Goal: Find contact information: Find contact information

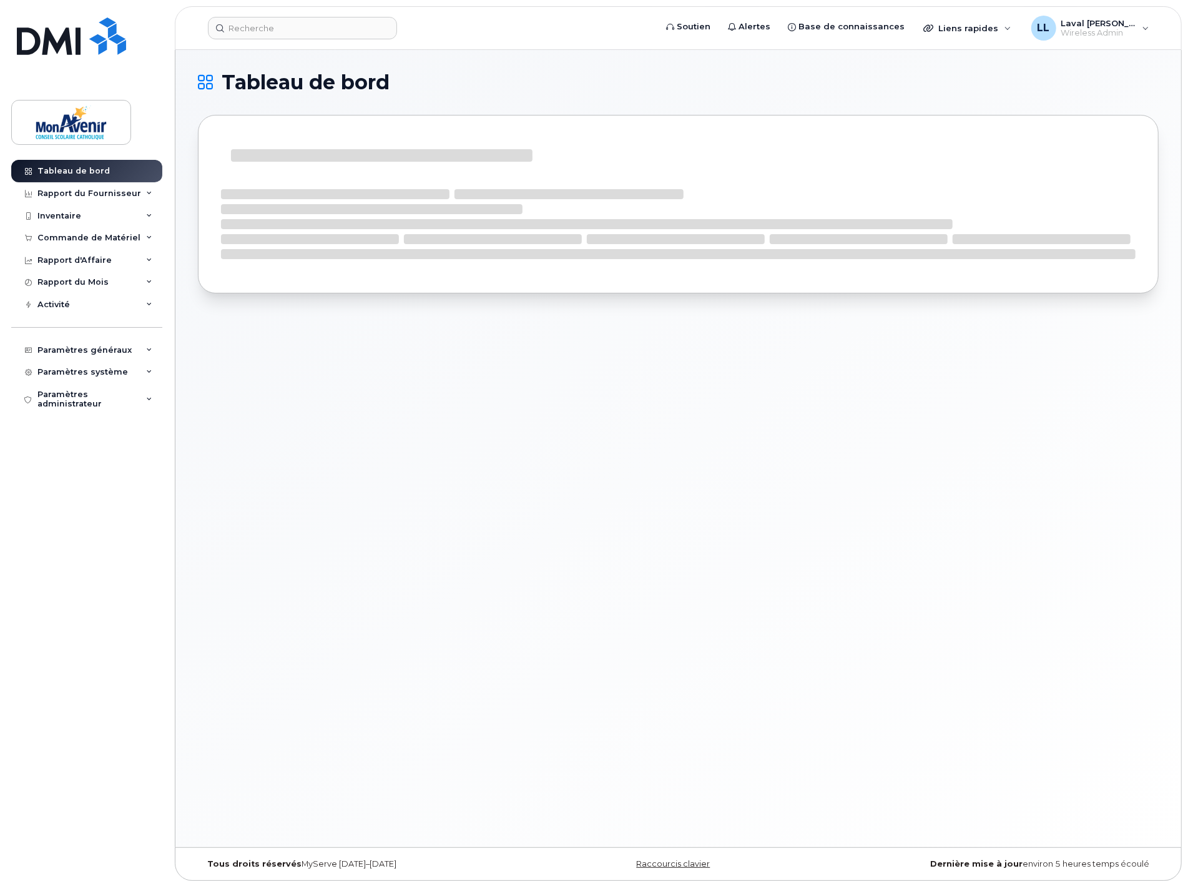
drag, startPoint x: 0, startPoint y: 0, endPoint x: 368, endPoint y: 561, distance: 670.8
click at [368, 561] on div "Tableau de bord" at bounding box center [678, 448] width 1006 height 797
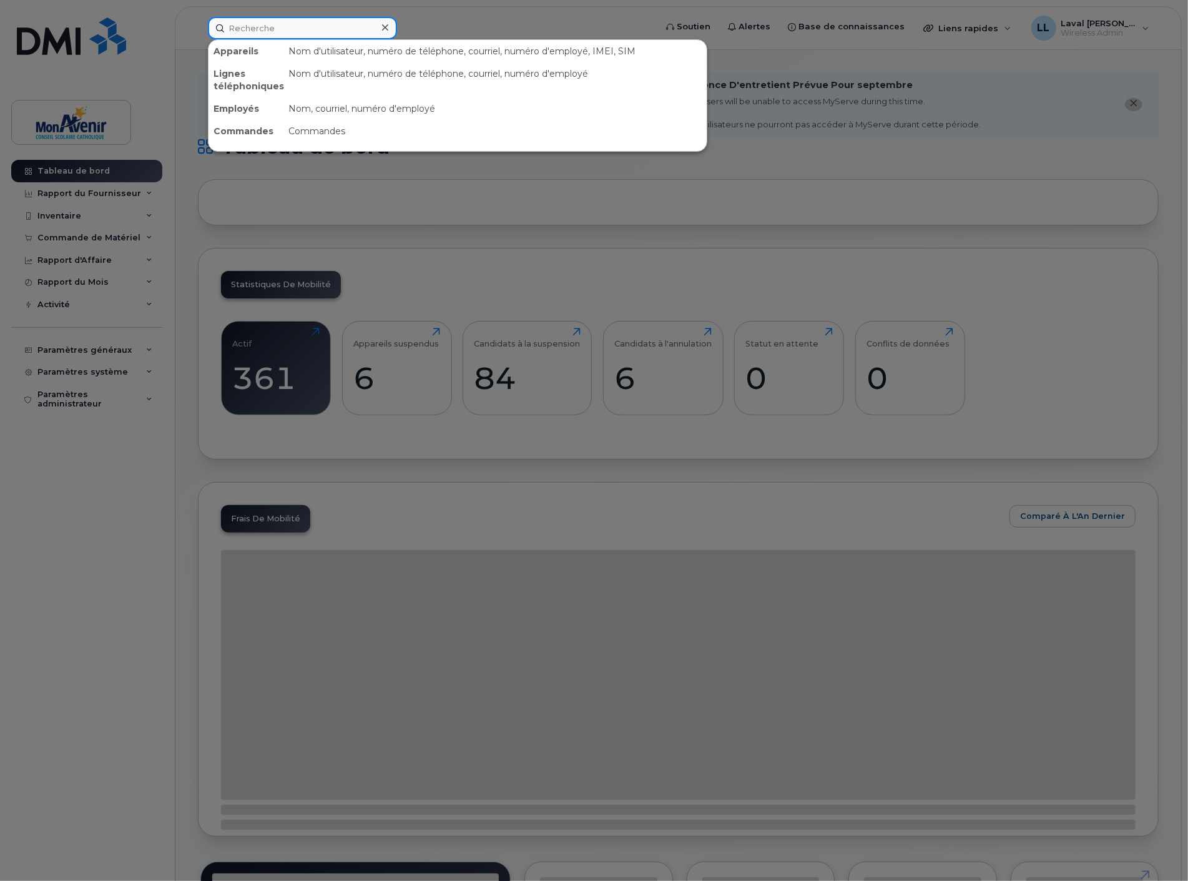
click at [258, 27] on input at bounding box center [302, 28] width 189 height 22
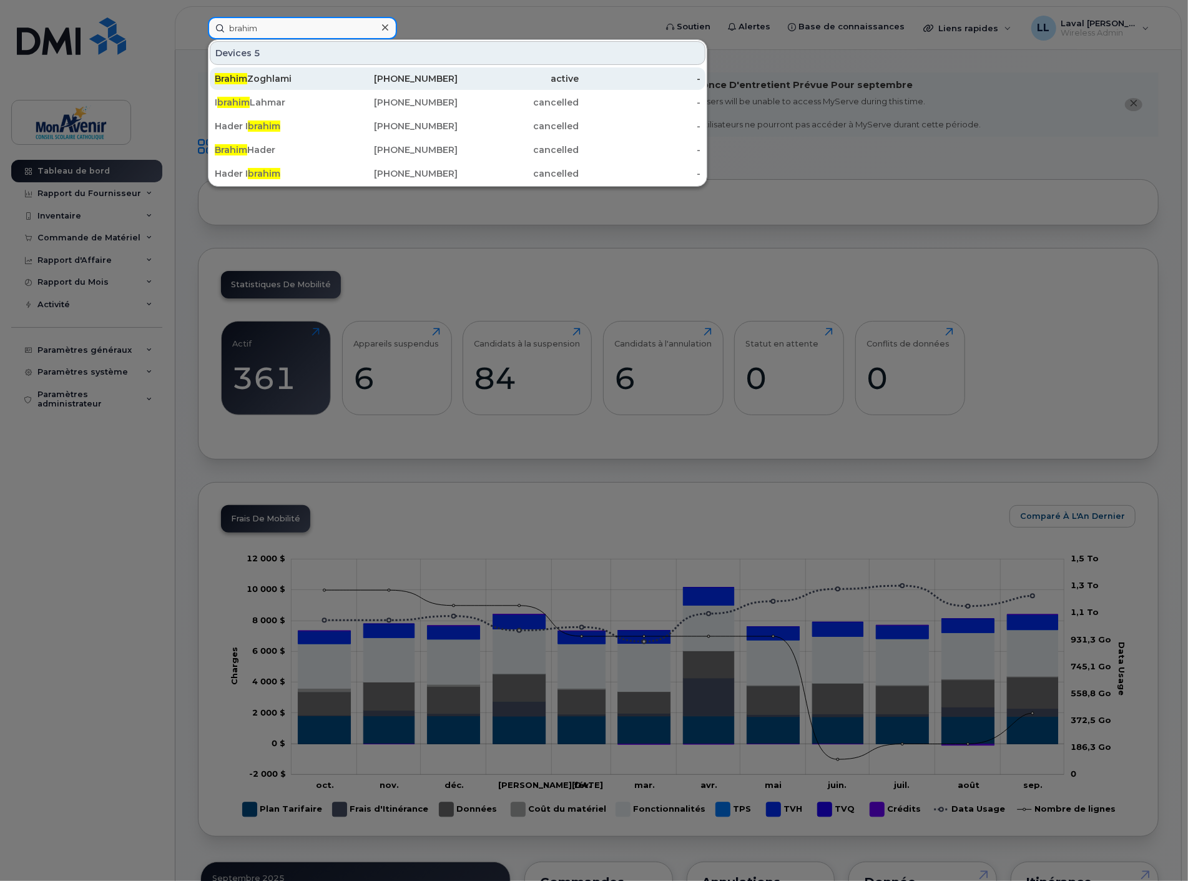
type input "brahim"
click at [263, 80] on div "Brahim Zoghlami" at bounding box center [276, 78] width 122 height 12
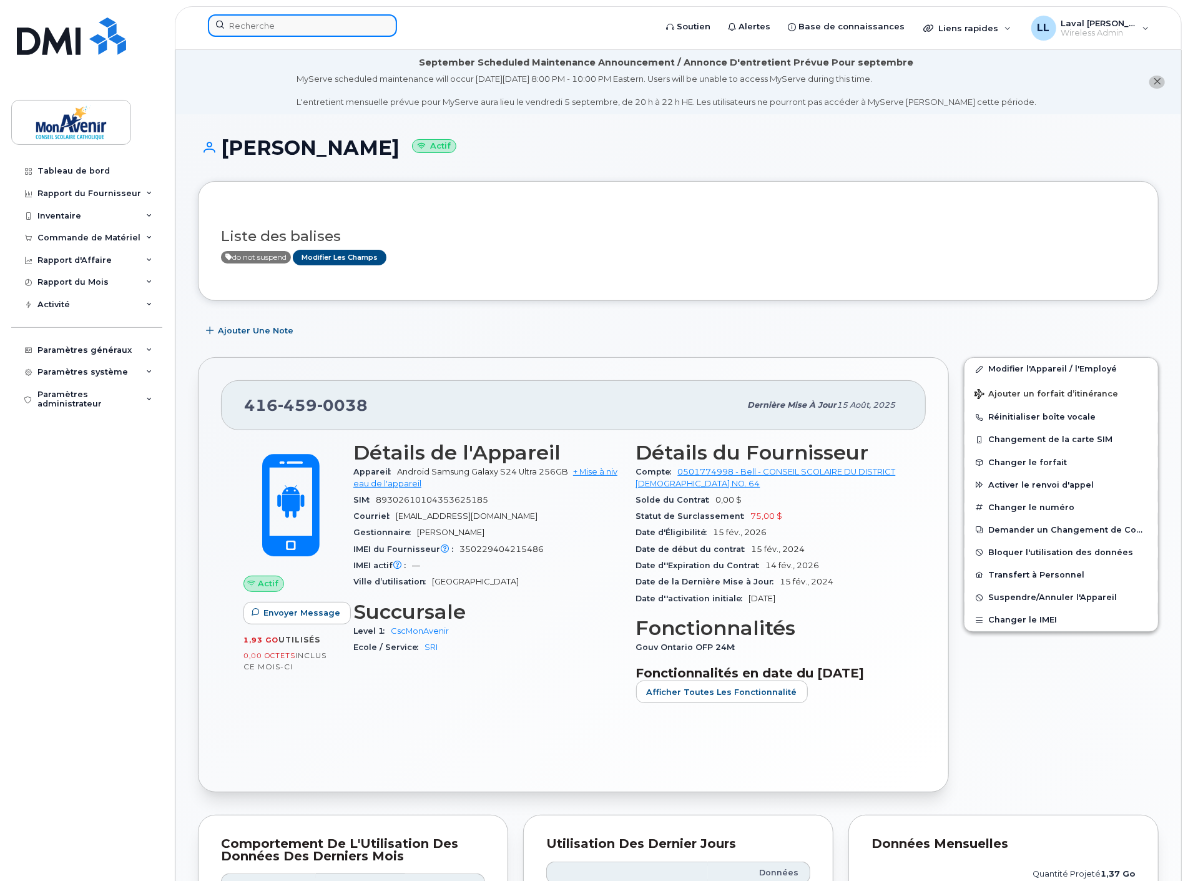
click at [291, 27] on input at bounding box center [302, 25] width 189 height 22
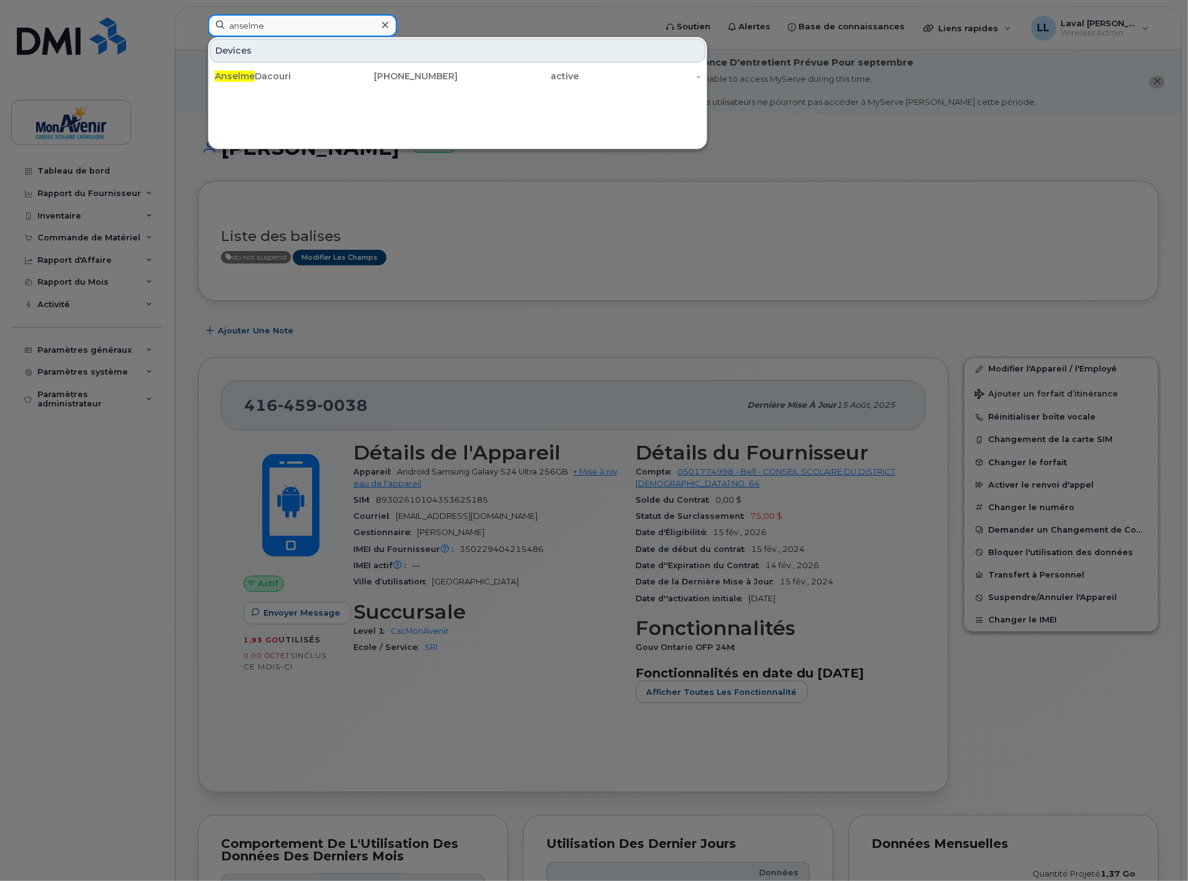
type input "anselme"
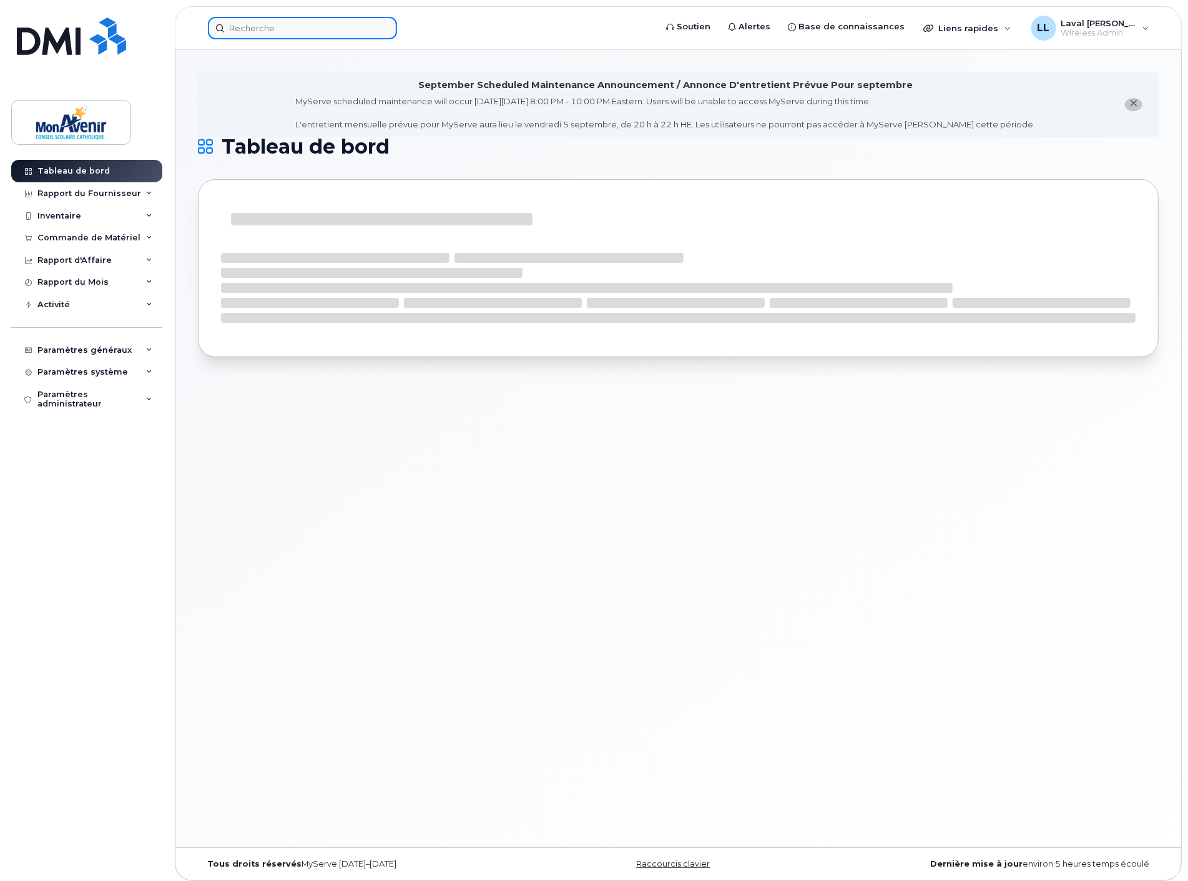
click at [235, 26] on input at bounding box center [302, 28] width 189 height 22
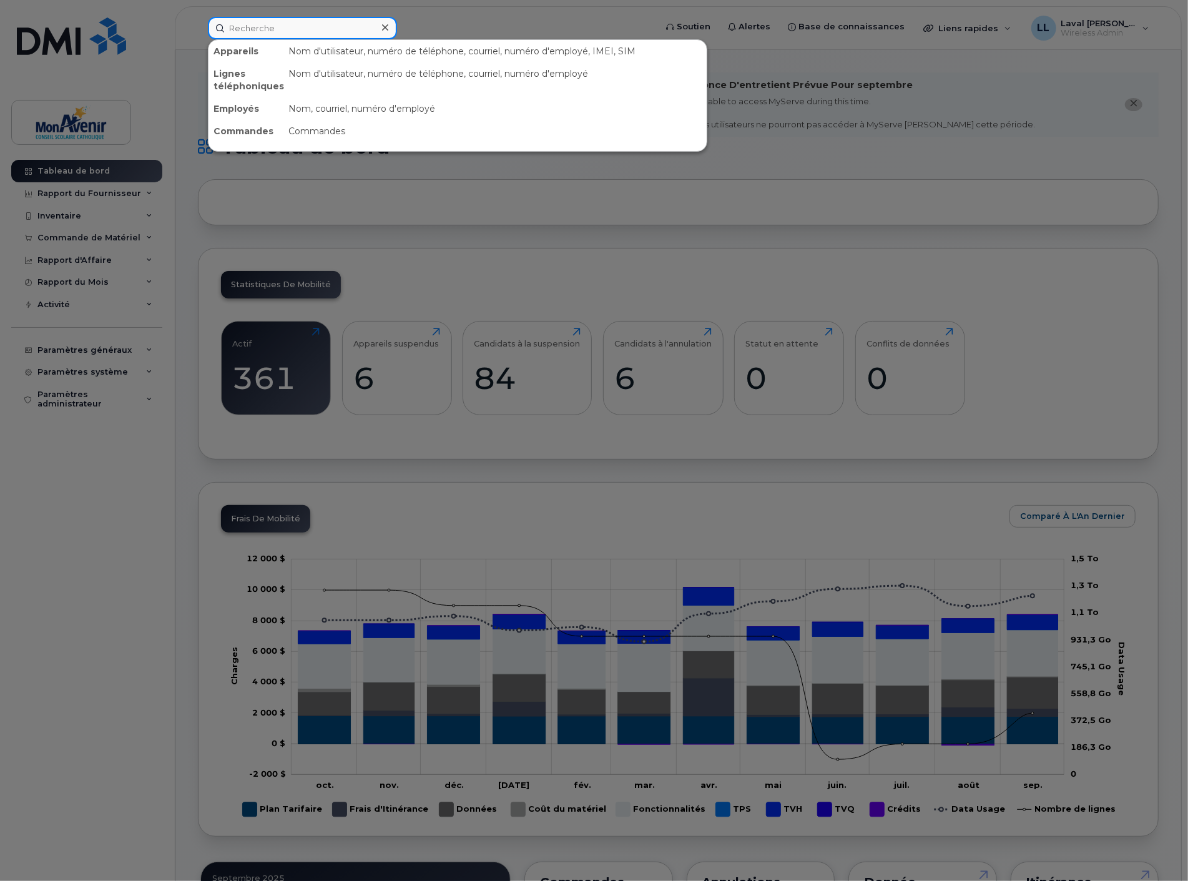
click at [278, 24] on input at bounding box center [302, 28] width 189 height 22
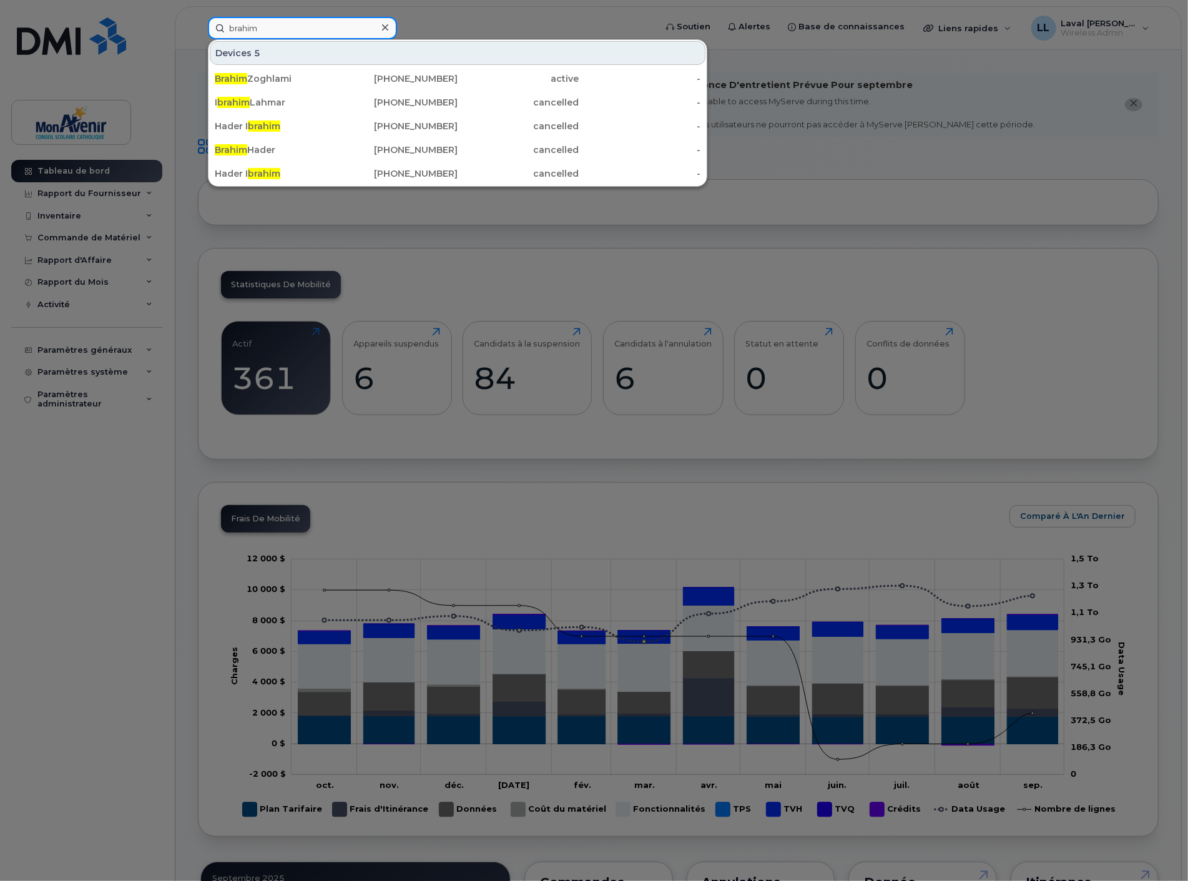
drag, startPoint x: 269, startPoint y: 29, endPoint x: 149, endPoint y: 33, distance: 120.5
click at [198, 32] on div "brahim Devices 5 Brahim Zoghlami 416-459-0038 active - I brahim Lahmar 365-324-…" at bounding box center [427, 28] width 459 height 22
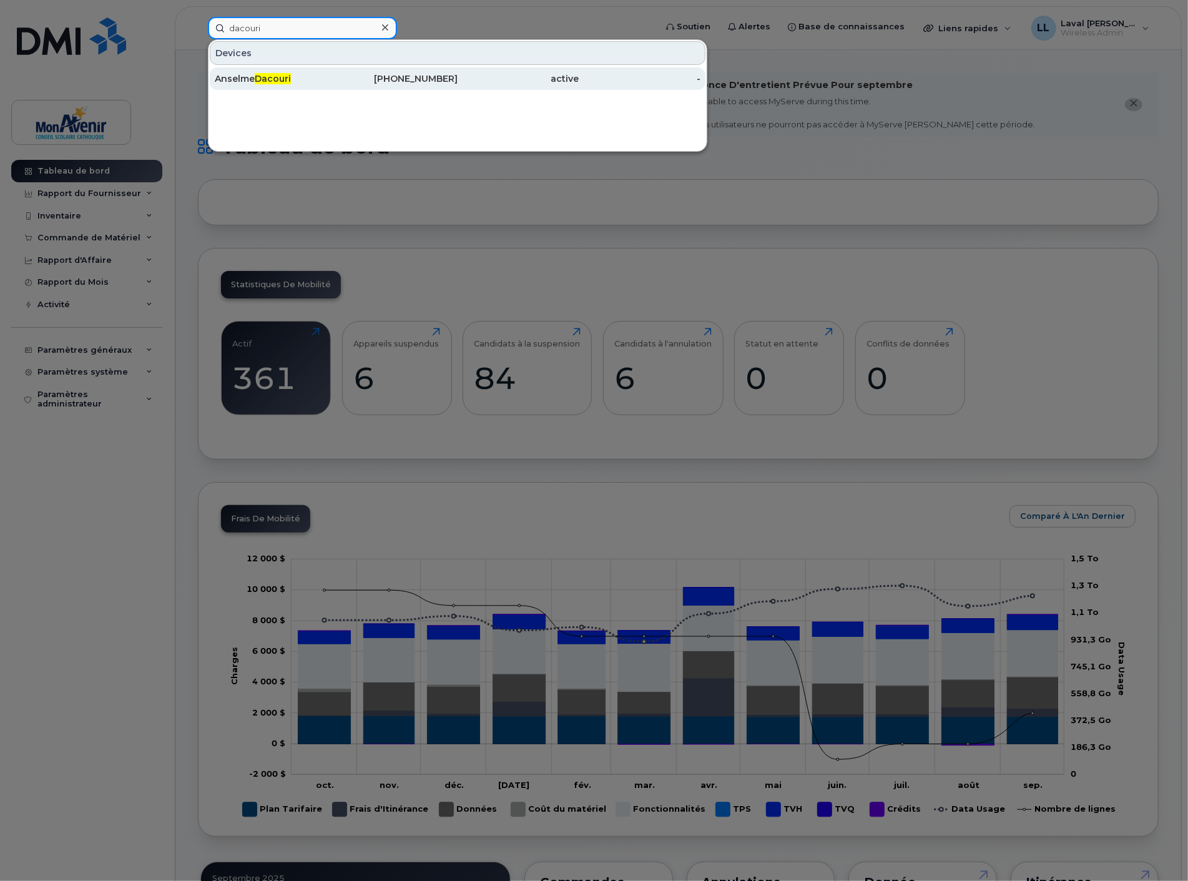
type input "dacouri"
click at [245, 84] on div "Anselme Dacouri" at bounding box center [276, 78] width 122 height 22
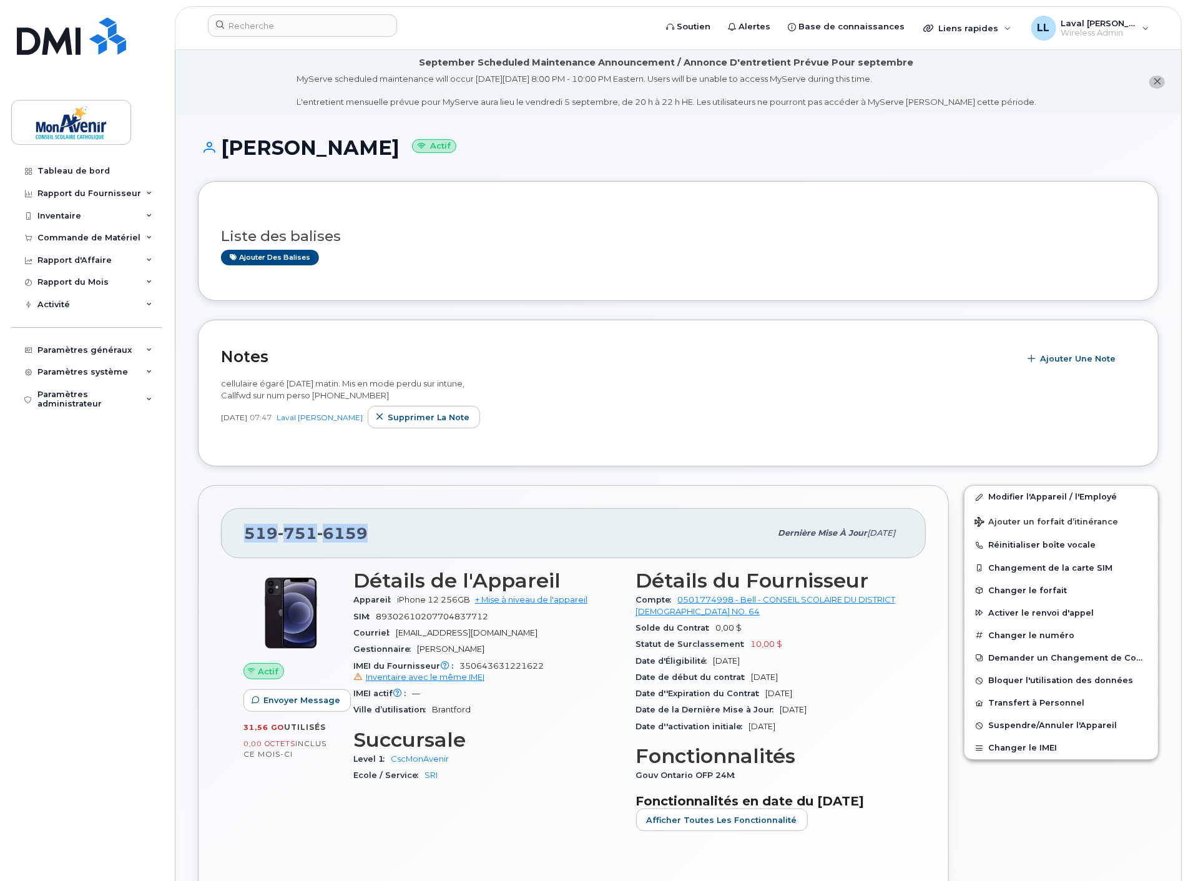
drag, startPoint x: 376, startPoint y: 535, endPoint x: 246, endPoint y: 535, distance: 129.9
click at [246, 535] on div "519 751 6159" at bounding box center [507, 533] width 526 height 26
copy span "519 751 6159"
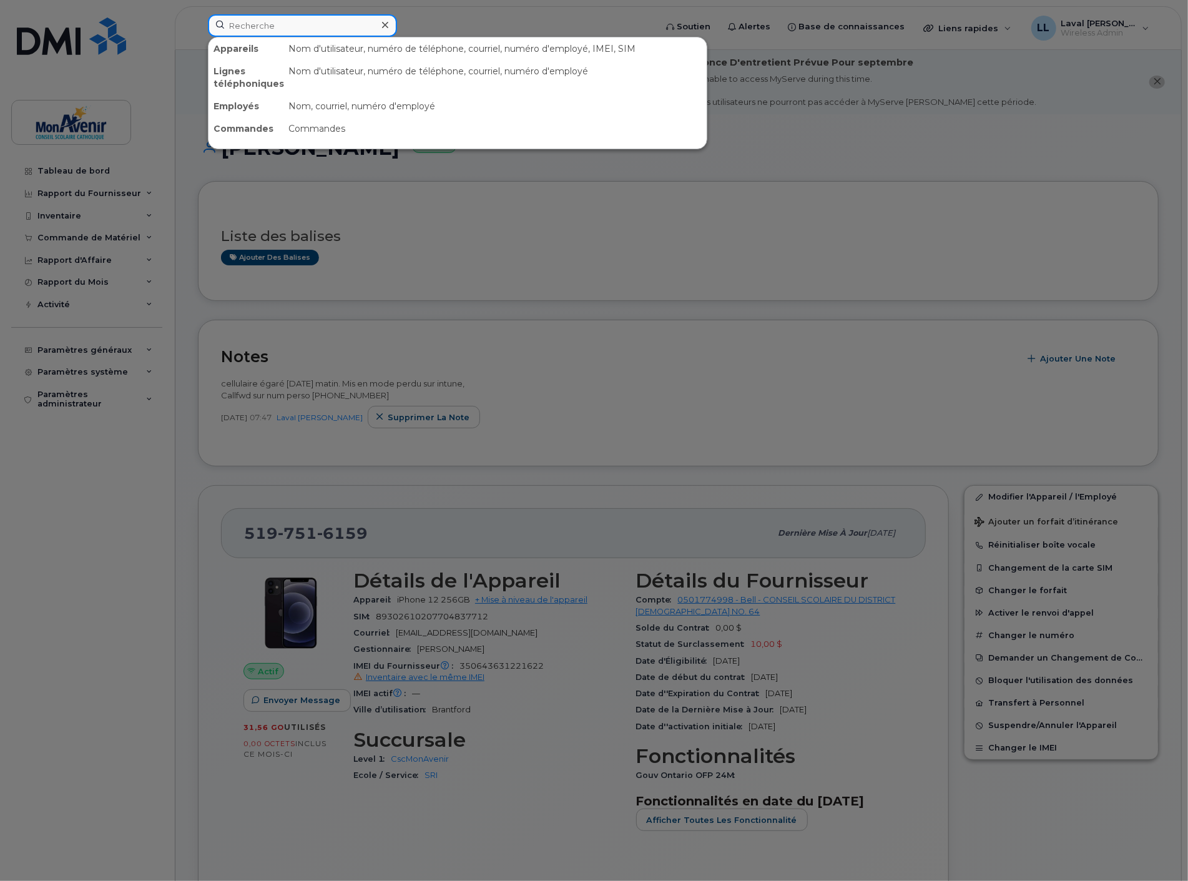
click at [267, 17] on input at bounding box center [302, 25] width 189 height 22
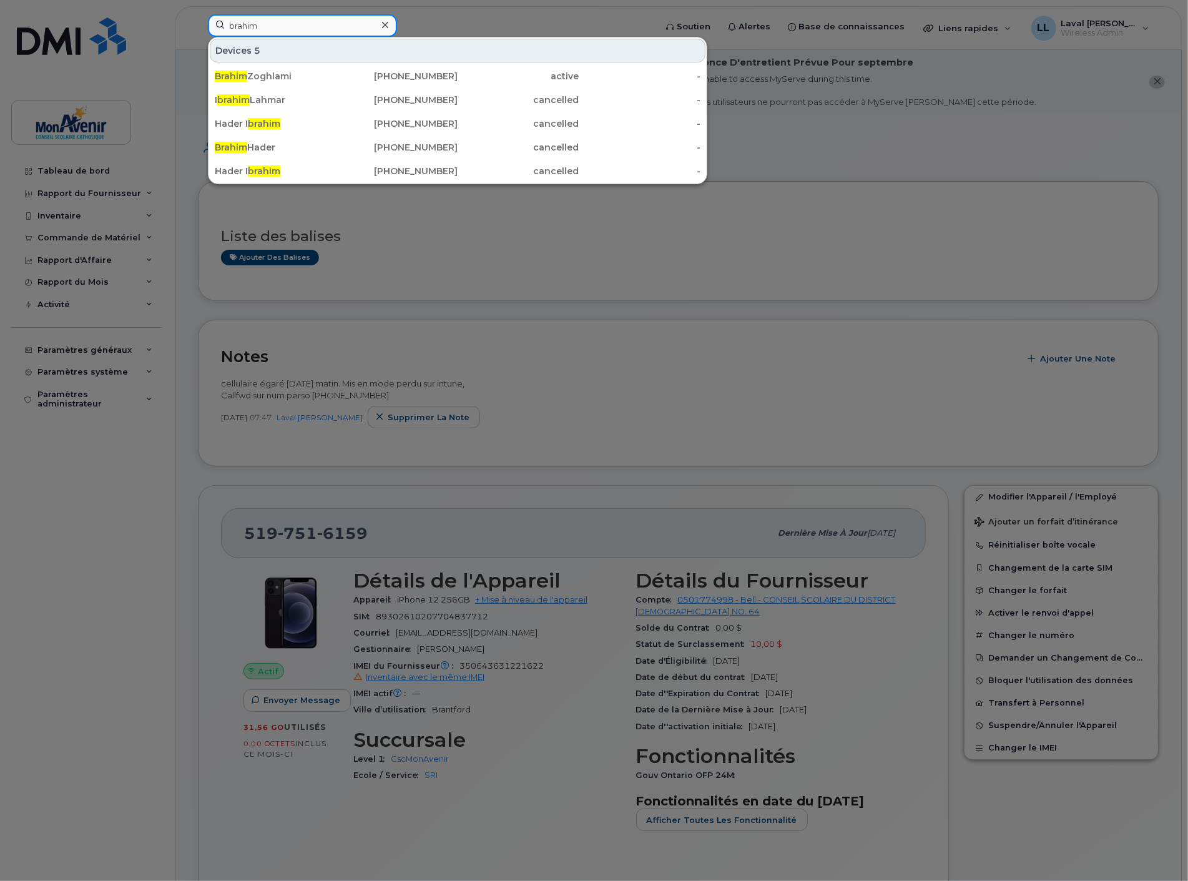
type input "brahim"
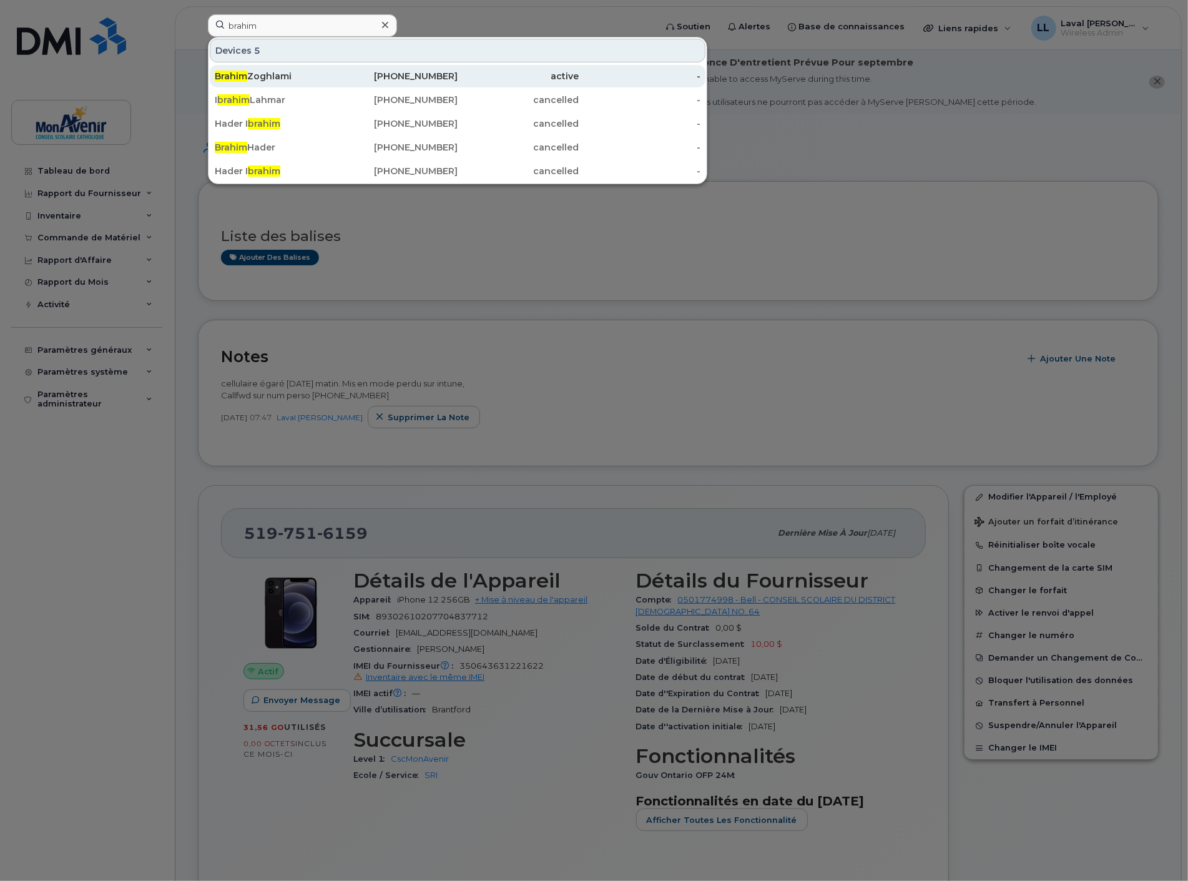
click at [277, 69] on div "Brahim Zoghlami" at bounding box center [276, 76] width 122 height 22
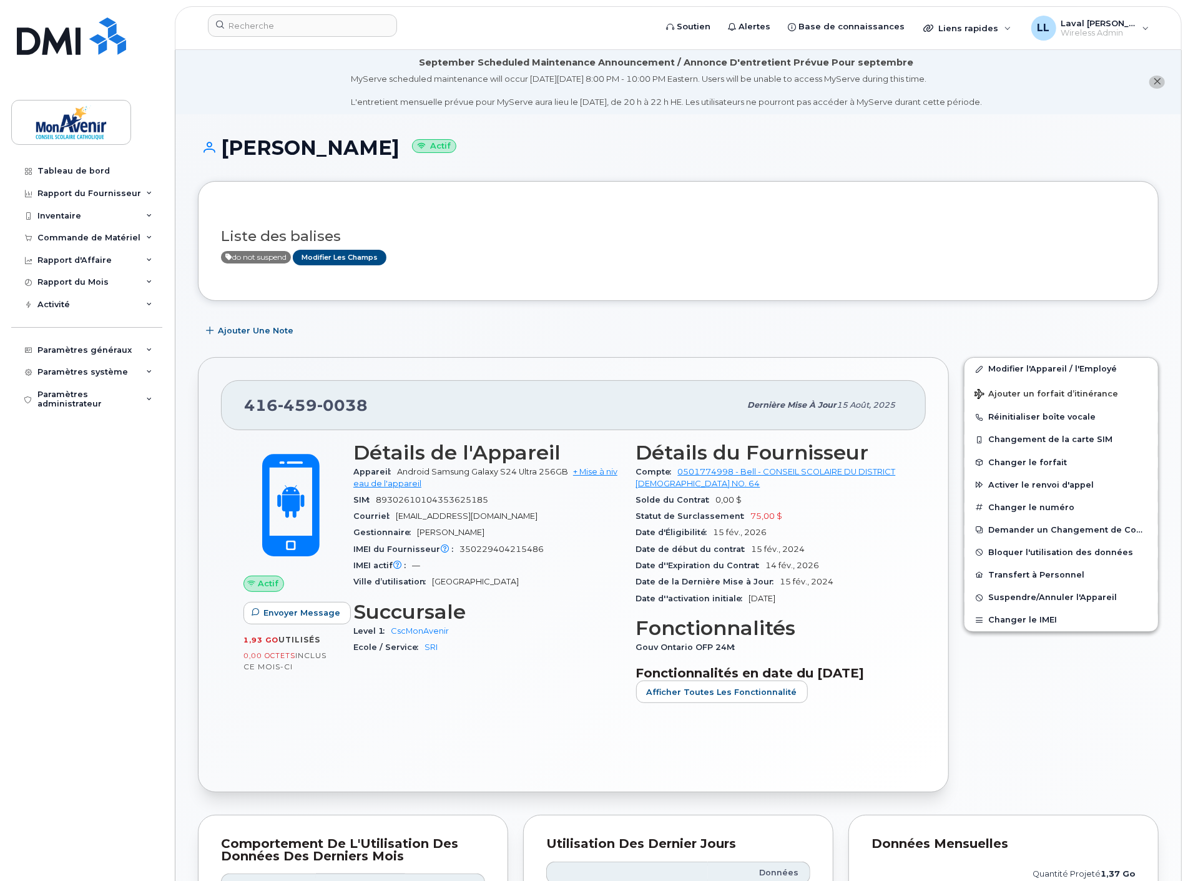
drag, startPoint x: 405, startPoint y: 145, endPoint x: 227, endPoint y: 156, distance: 177.6
click at [227, 156] on h1 "[PERSON_NAME] Actif" at bounding box center [678, 148] width 961 height 22
copy h1 "[PERSON_NAME]"
drag, startPoint x: 527, startPoint y: 516, endPoint x: 396, endPoint y: 519, distance: 131.2
click at [396, 519] on div "Courriel [EMAIL_ADDRESS][DOMAIN_NAME]" at bounding box center [487, 516] width 268 height 16
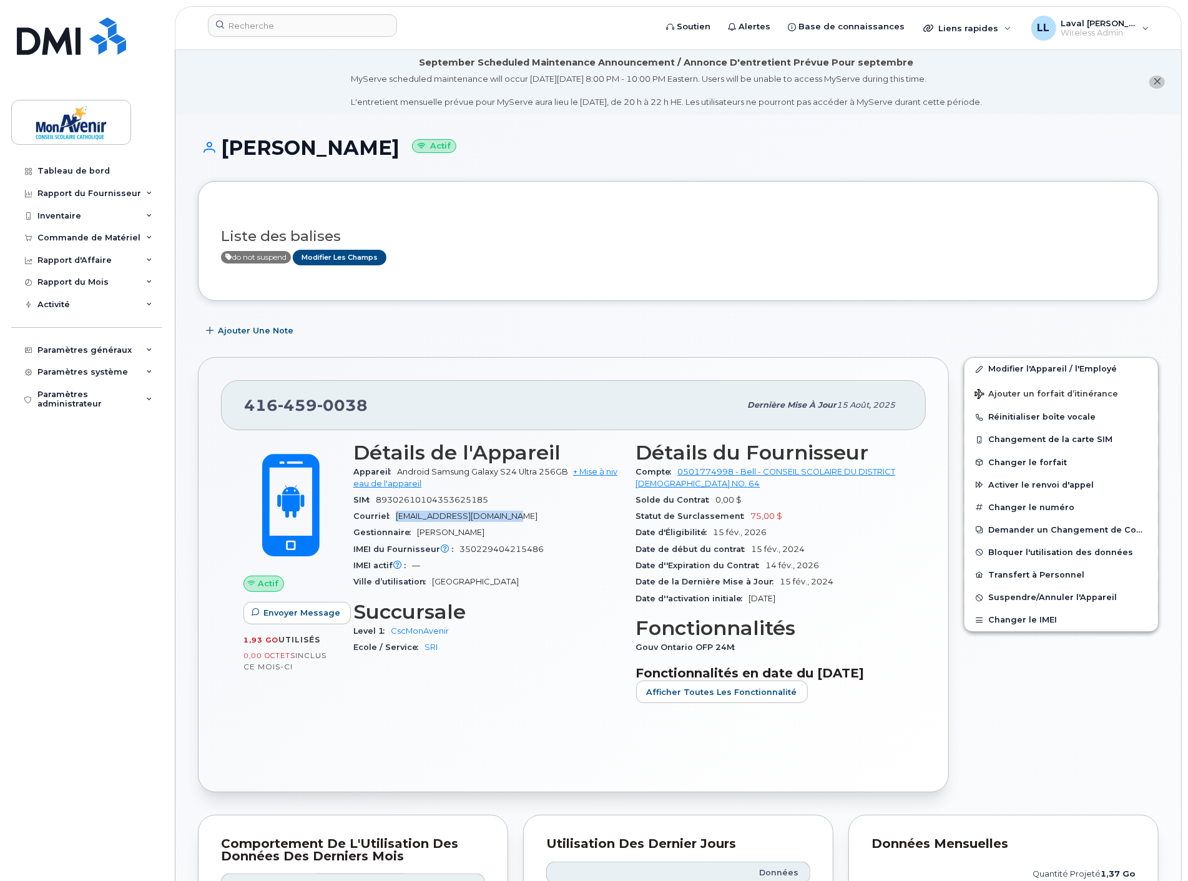
copy span "[EMAIL_ADDRESS][DOMAIN_NAME]"
drag, startPoint x: 382, startPoint y: 416, endPoint x: 246, endPoint y: 411, distance: 136.2
click at [246, 411] on div "[PHONE_NUMBER]" at bounding box center [492, 405] width 496 height 26
copy span "[PHONE_NUMBER]"
click at [107, 508] on div "Tableau de bord Rapport du Fournisseur Facturation mensuelle Partage des Donnée…" at bounding box center [88, 511] width 154 height 702
